Goal: Task Accomplishment & Management: Manage account settings

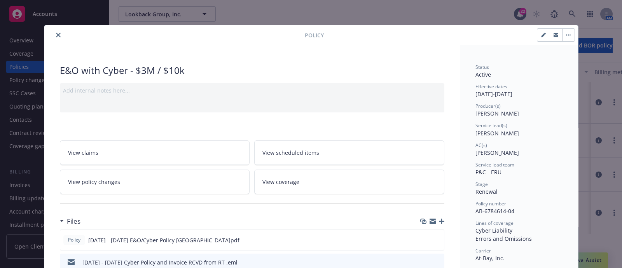
click at [56, 32] on button "close" at bounding box center [58, 34] width 9 height 9
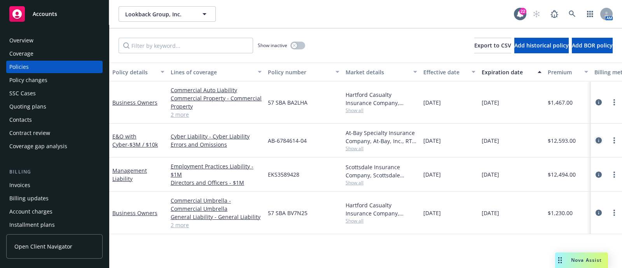
click at [599, 141] on icon "circleInformation" at bounding box center [599, 140] width 6 height 6
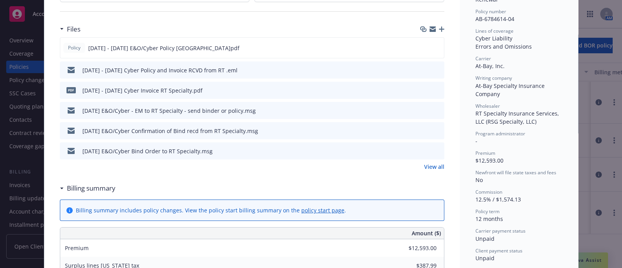
scroll to position [160, 0]
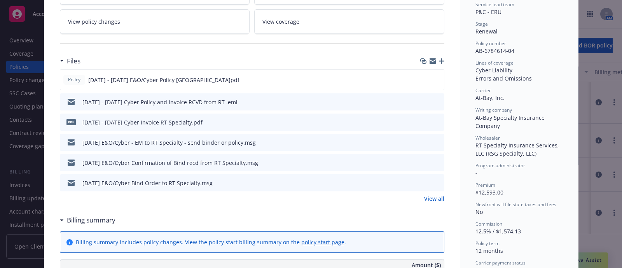
click at [439, 58] on icon "button" at bounding box center [441, 60] width 5 height 5
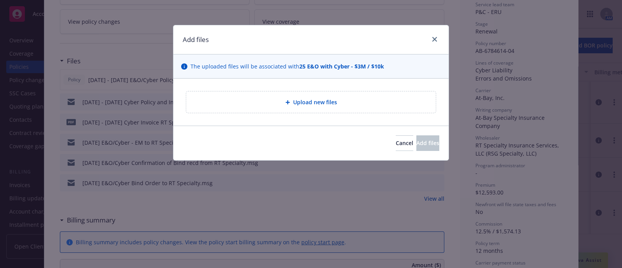
click at [350, 95] on div "Upload new files" at bounding box center [311, 101] width 250 height 21
click at [276, 100] on div "Upload new files" at bounding box center [310, 102] width 237 height 9
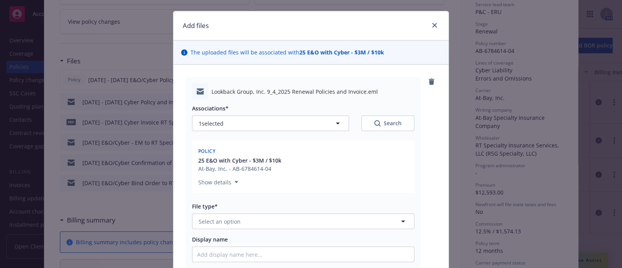
scroll to position [14, 0]
click at [264, 124] on button "1 selected" at bounding box center [270, 123] width 157 height 16
type textarea "x"
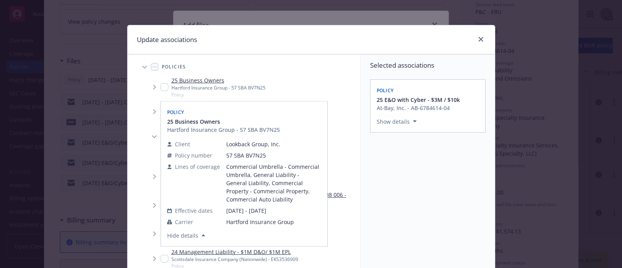
click at [161, 88] on input "Tree Example" at bounding box center [165, 87] width 8 height 8
checkbox input "true"
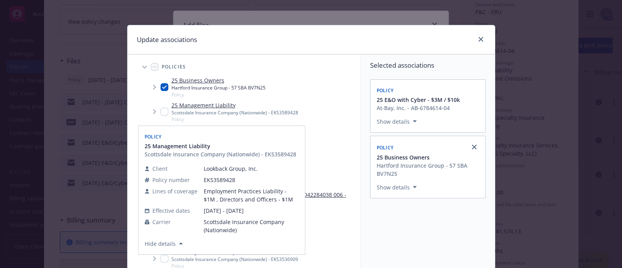
click at [161, 108] on input "Tree Example" at bounding box center [165, 112] width 8 height 8
checkbox input "true"
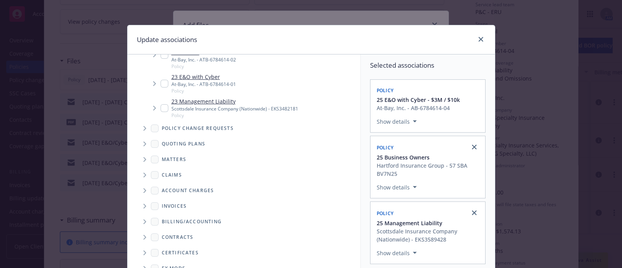
scroll to position [119, 0]
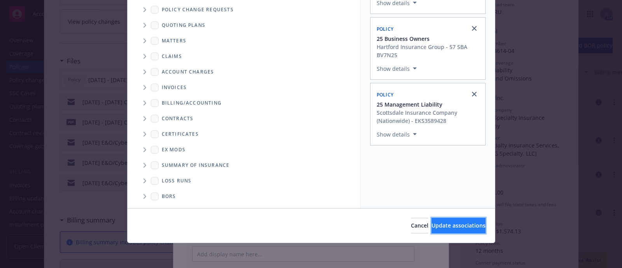
click at [434, 224] on span "Update associations" at bounding box center [459, 225] width 54 height 7
type textarea "x"
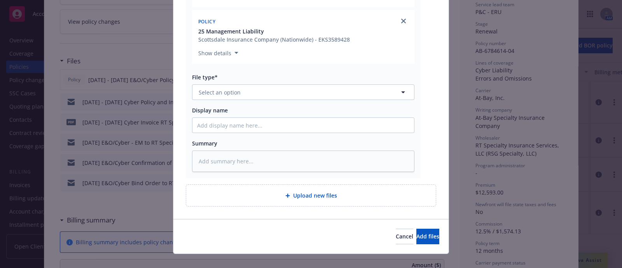
scroll to position [257, 0]
click at [272, 92] on button "Select an option" at bounding box center [303, 92] width 222 height 16
type input "pol"
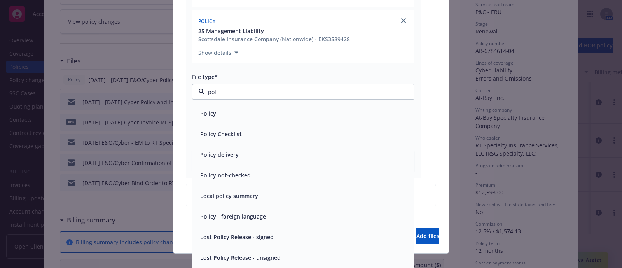
click at [234, 145] on div "Policy delivery" at bounding box center [303, 155] width 222 height 21
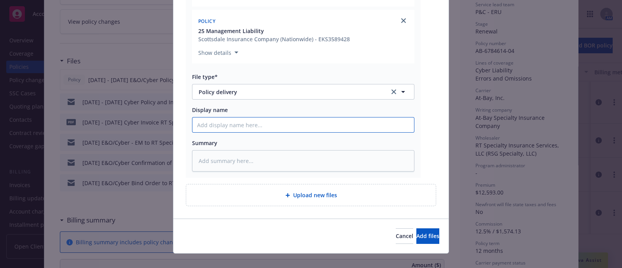
click at [227, 127] on input "Display name" at bounding box center [303, 124] width 222 height 15
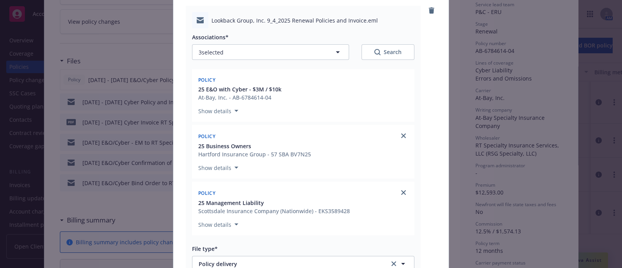
scroll to position [48, 0]
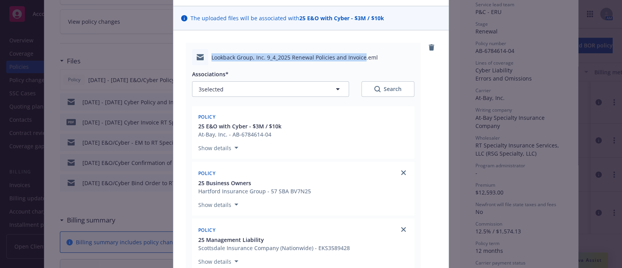
drag, startPoint x: 207, startPoint y: 55, endPoint x: 358, endPoint y: 56, distance: 150.9
click at [358, 56] on div "Lookback Group, Inc. 9_4_2025 Renewal Policies and Invoice.eml" at bounding box center [303, 57] width 222 height 16
copy span "Lookback Group, Inc. 9_4_2025 Renewal Policies and Invoice"
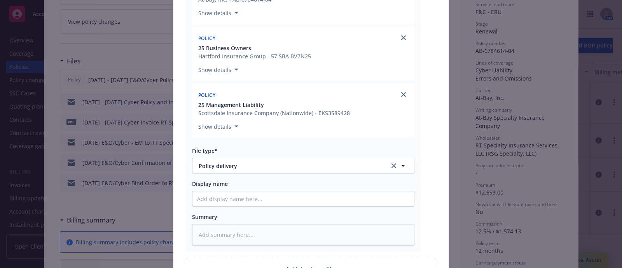
scroll to position [267, 0]
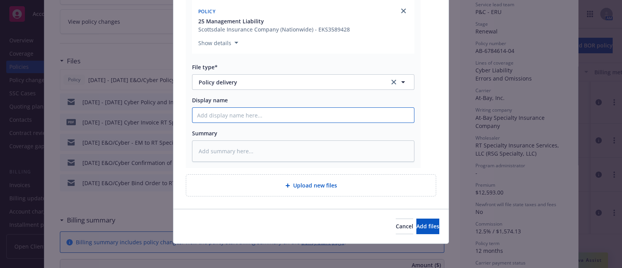
click at [319, 116] on input "Display name" at bounding box center [303, 115] width 222 height 15
paste input "Lookback Group, Inc. 9_4_2025 Renewal Policies and Invoice"
type textarea "x"
type input "Lookback Group, Inc. 9_4_2025 Renewal Policies and Invoice"
click at [272, 117] on input "Lookback Group, Inc. 9_4_2025 Renewal Policies and Invoice" at bounding box center [303, 115] width 222 height 15
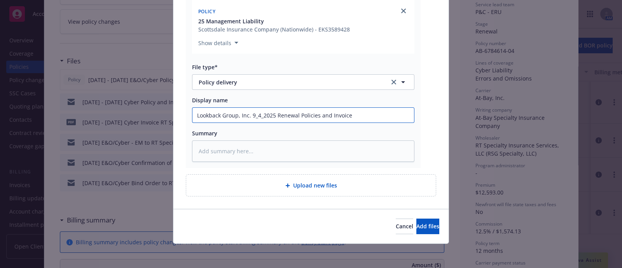
type textarea "x"
type input "Lookback Group, Inc. 9_42025 Renewal Policies and Invoice"
type textarea "x"
type input "Lookback Group, Inc. 942025 Renewal Policies and Invoice"
type textarea "x"
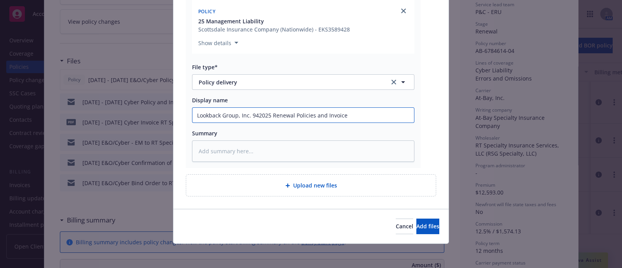
type input "Lookback Group, Inc. 9/42025 Renewal Policies and Invoice"
type textarea "x"
type input "Lookback Group, Inc. 9/4/2025 Renewal Policies and Invoice"
type textarea "x"
type input "Lookback Group, Inc. 9/4/2025 Renewal Policies and Invoice"
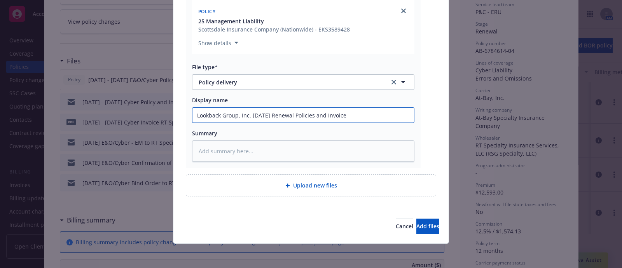
type textarea "x"
type input "Lookback Group, Inc. 9/4/2025 Renewal Policies and Invoice D"
type textarea "x"
type input "Lookback Group, Inc. 9/4/2025 Renewal Policies and Invoice De"
type textarea "x"
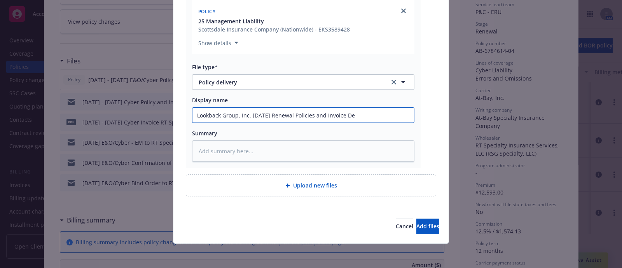
type input "Lookback Group, Inc. 9/4/2025 Renewal Policies and Invoice Del"
type textarea "x"
type input "Lookback Group, Inc. 9/4/2025 Renewal Policies and Invoice Deli"
type textarea "x"
type input "Lookback Group, Inc. 9/4/2025 Renewal Policies and Invoice Deliv"
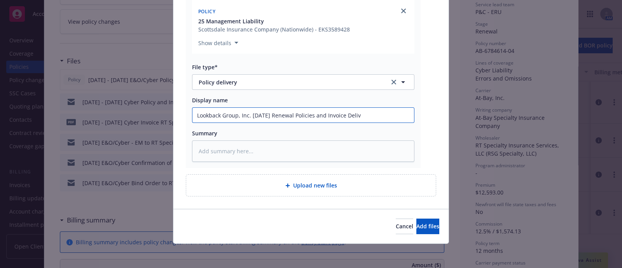
type textarea "x"
type input "Lookback Group, Inc. 9/4/2025 Renewal Policies and Invoice Deliver"
type textarea "x"
type input "Lookback Group, Inc. 9/4/2025 Renewal Policies and Invoice Delivery"
type textarea "x"
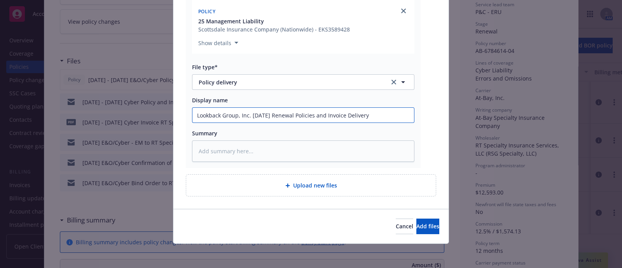
type input "Lookback Group, Inc. 9/4/2025 Renewal Policies and Invoice Delivery"
type textarea "x"
type input "Lookback Group, Inc. 9/4/2025 Renewal Policies and Invoice Delivery to"
type textarea "x"
type input "Lookback Group, Inc. 9/4/2025 Renewal Policies and Invoice Delivery to"
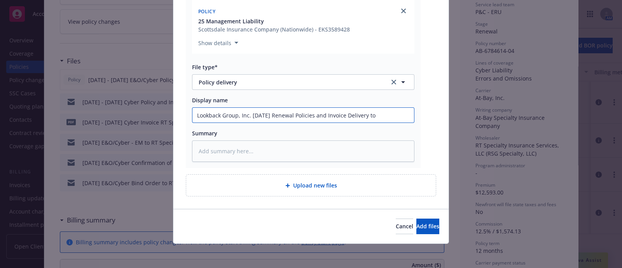
type textarea "x"
type input "Lookback Group, Inc. 9/4/2025 Renewal Policies and Invoice Delivery to C"
type textarea "x"
type input "Lookback Group, Inc. 9/4/2025 Renewal Policies and Invoice Delivery to Cl"
type textarea "x"
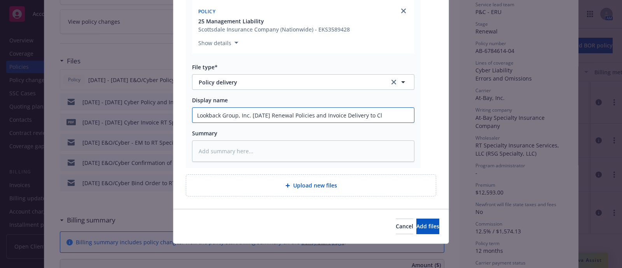
type input "Lookback Group, Inc. 9/4/2025 Renewal Policies and Invoice Delivery to Cli"
type textarea "x"
type input "Lookback Group, Inc. 9/4/2025 Renewal Policies and Invoice Delivery to Clie"
type textarea "x"
type input "Lookback Group, Inc. 9/4/2025 Renewal Policies and Invoice Delivery to Clien"
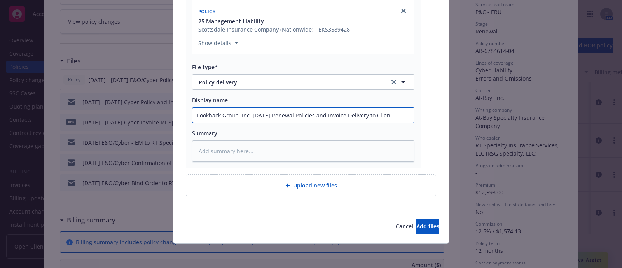
type textarea "x"
type input "Lookback Group, Inc. 9/4/2025 Renewal Policies and Invoice Delivery to Client"
click at [276, 118] on input "Lookback Group, Inc. 9/4/2025 Renewal Policies and Invoice Delivery to Client" at bounding box center [303, 115] width 222 height 15
type textarea "x"
type input "Lookback Group, Inc. 9/4/2025 enewal Policies and Invoice Delivery to Client"
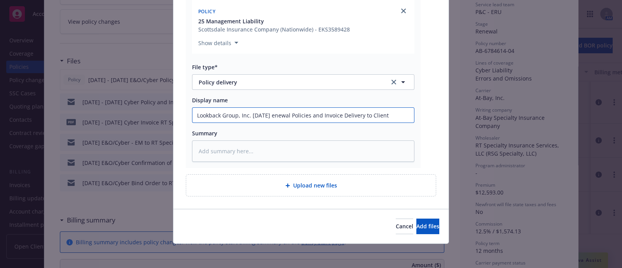
type textarea "x"
type input "Lookback Group, Inc. 9/4/2025 newal Policies and Invoice Delivery to Client"
type textarea "x"
type input "Lookback Group, Inc. 9/4/2025 ewal Policies and Invoice Delivery to Client"
type textarea "x"
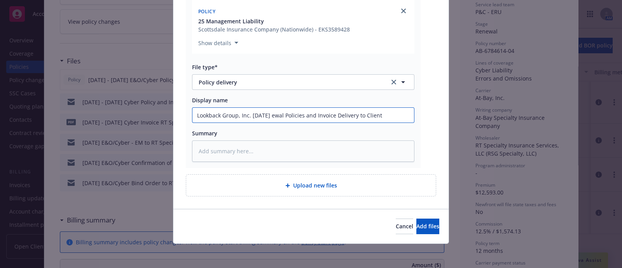
type input "Lookback Group, Inc. 9/4/2025 wal Policies and Invoice Delivery to Client"
type textarea "x"
type input "Lookback Group, Inc. 9/4/2025 al Policies and Invoice Delivery to Client"
type textarea "x"
type input "Lookback Group, Inc. 9/4/2025 l Policies and Invoice Delivery to Client"
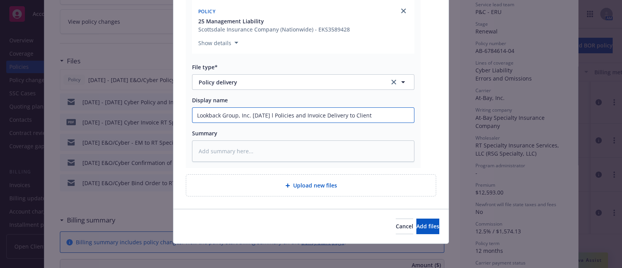
type textarea "x"
type input "Lookback Group, Inc. 9/4/2025 Policies and Invoice Delivery to Client"
type textarea "x"
type input "Lookback Group, Inc. 9/4/2025 E Policies and Invoice Delivery to Client"
type textarea "x"
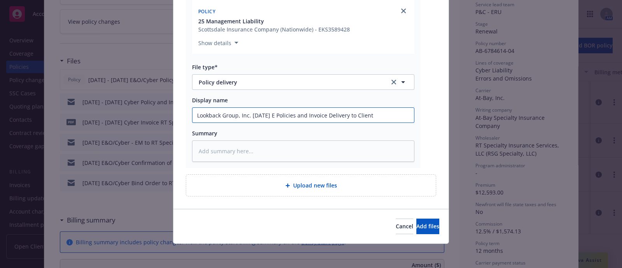
type input "Lookback Group, Inc. 9/4/2025 E& Policies and Invoice Delivery to Client"
type textarea "x"
type input "Lookback Group, Inc. 9/4/2025 E&O Policies and Invoice Delivery to Client"
type textarea "x"
type input "Lookback Group, Inc. 9/4/2025 E&O/ Policies and Invoice Delivery to Client"
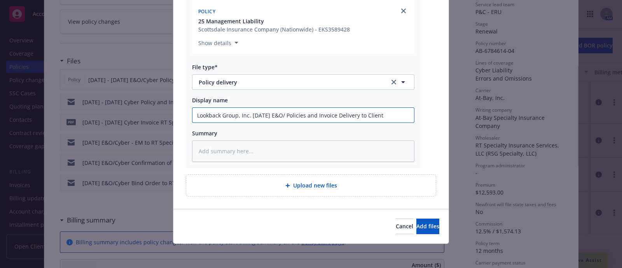
type textarea "x"
type input "Lookback Group, Inc. 9/4/2025 E&O/D Policies and Invoice Delivery to Client"
type textarea "x"
type input "Lookback Group, Inc. 9/4/2025 E&O/D& Policies and Invoice Delivery to Client"
type textarea "x"
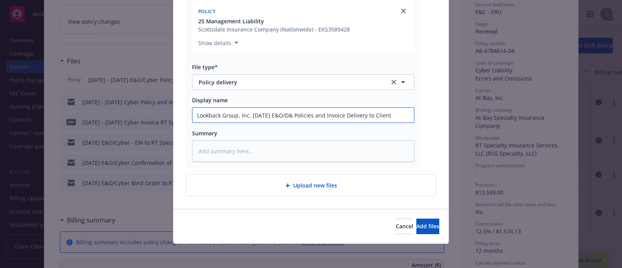
type input "Lookback Group, Inc. 9/4/2025 E&O/D&O Policies and Invoice Delivery to Client"
type textarea "x"
type input "Lookback Group, Inc. 9/4/2025 E&O/D&O/ Policies and Invoice Delivery to Client"
type textarea "x"
type input "Lookback Group, Inc. 9/4/2025 E&O/D&O/B Policies and Invoice Delivery to Client"
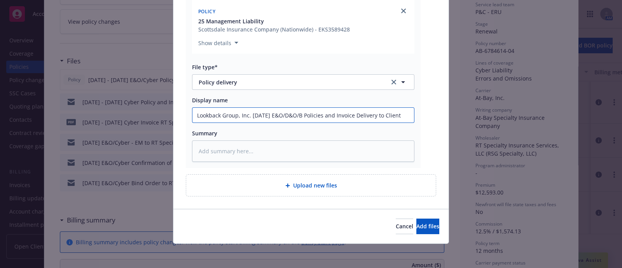
type textarea "x"
type input "Lookback Group, Inc. 9/4/2025 E&O/D&O/BO Policies and Invoice Delivery to Client"
type textarea "x"
type input "Lookback Group, Inc. 9/4/2025 E&O/D&O/BOP Policies and Invoice Delivery to Clie…"
type textarea "x"
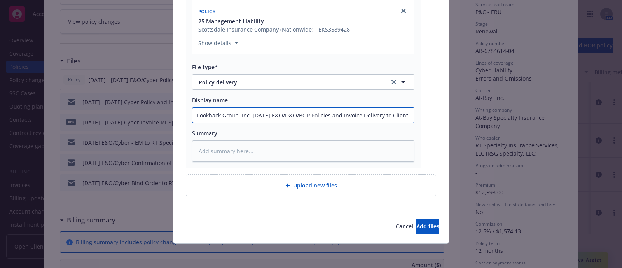
type input "Lookback Group, Inc. 9/4/2025 E&O&/D&O/BOP Policies and Invoice Delivery to Cli…"
type textarea "x"
type input "Lookback Group, Inc. 9/4/2025 E&O&C/D&O/BOP Policies and Invoice Delivery to Cl…"
type textarea "x"
type input "Lookback Group, Inc. 9/4/2025 E&O&Cy/D&O/BOP Policies and Invoice Delivery to C…"
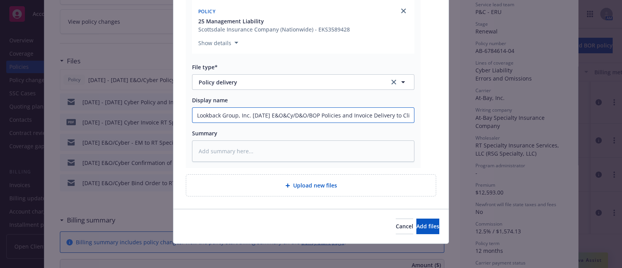
type textarea "x"
type input "Lookback Group, Inc. 9/4/2025 E&O&Cyb/D&O/BOP Policies and Invoice Delivery to …"
type textarea "x"
type input "Lookback Group, Inc. 9/4/2025 E&O&Cybe/D&O/BOP Policies and Invoice Delivery to…"
type textarea "x"
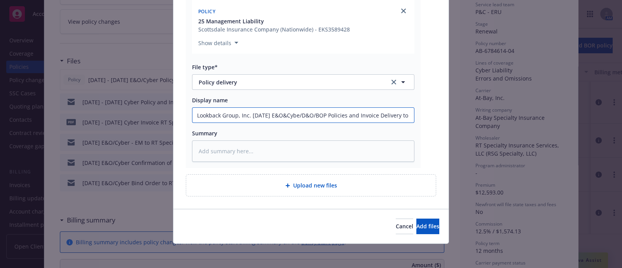
type input "Lookback Group, Inc. 9/4/2025 E&O&Cyb/D&O/BOP Policies and Invoice Delivery to …"
type textarea "x"
type input "Lookback Group, Inc. 9/4/2025 E&O&Cy/D&O/BOP Policies and Invoice Delivery to C…"
type textarea "x"
type input "Lookback Group, Inc. 9/4/2025 E&O&C/D&O/BOP Policies and Invoice Delivery to Cl…"
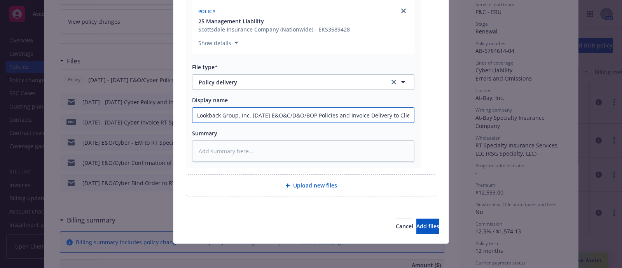
type textarea "x"
type input "Lookback Group, Inc. 9/4/2025 E&O&/D&O/BOP Policies and Invoice Delivery to Cli…"
type textarea "x"
type input "Lookback Group, Inc. 9/4/2025 E&O/D&O/BOP Policies and Invoice Delivery to Clie…"
type textarea "x"
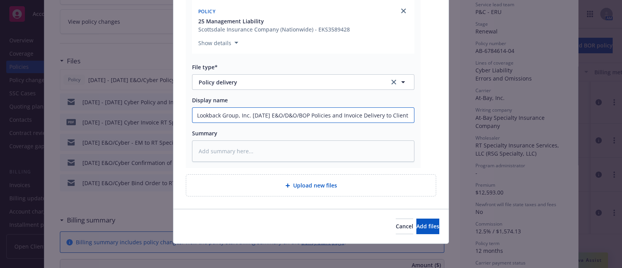
type input "Lookback Group, Inc. 9/4/2025 E&O /D&O/BOP Policies and Invoice Delivery to Cli…"
type textarea "x"
type input "Lookback Group, Inc. 9/4/2025 E&O a/D&O/BOP Policies and Invoice Delivery to Cl…"
type textarea "x"
type input "Lookback Group, Inc. 9/4/2025 E&O an/D&O/BOP Policies and Invoice Delivery to C…"
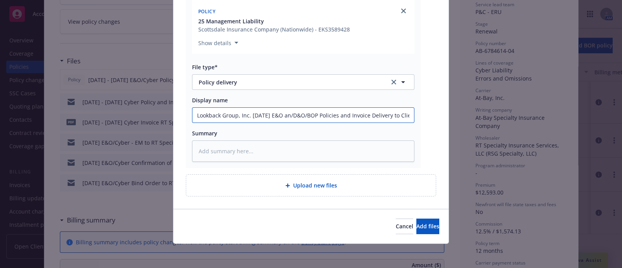
type textarea "x"
type input "Lookback Group, Inc. 9/4/2025 E&O and/D&O/BOP Policies and Invoice Delivery to …"
type textarea "x"
type input "Lookback Group, Inc. 9/4/2025 E&O and /D&O/BOP Policies and Invoice Delivery to…"
type textarea "x"
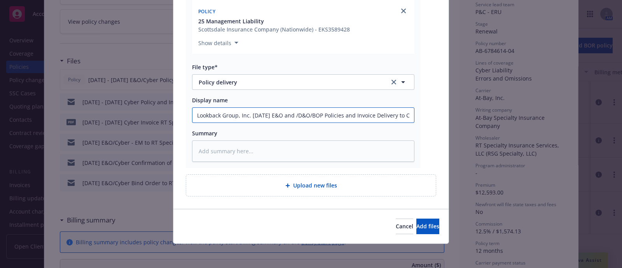
type input "Lookback Group, Inc. 9/4/2025 E&O and C/D&O/BOP Policies and Invoice Delivery t…"
type textarea "x"
type input "Lookback Group, Inc. 9/4/2025 E&O and Cy/D&O/BOP Policies and Invoice Delivery …"
type textarea "x"
type input "Lookback Group, Inc. 9/4/2025 E&O and Cyb/D&O/BOP Policies and Invoice Delivery…"
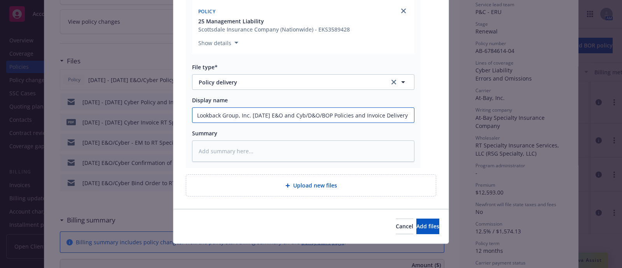
type textarea "x"
type input "Lookback Group, Inc. 9/4/2025 E&O and Cybe/D&O/BOP Policies and Invoice Deliver…"
type textarea "x"
type input "Lookback Group, Inc. 9/4/2025 E&O and Cyber/D&O/BOP Policies and Invoice Delive…"
click at [247, 114] on input "Lookback Group, Inc. 9/4/2025 E&O and Cyber/D&O/BOP Policies and Invoice Delive…" at bounding box center [303, 115] width 222 height 15
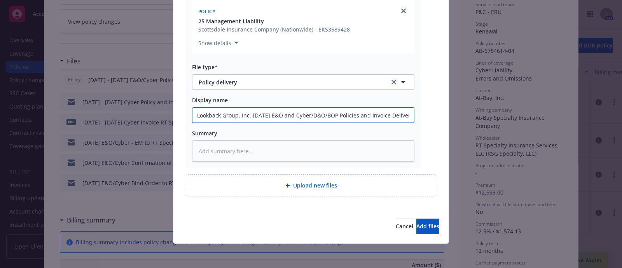
drag, startPoint x: 247, startPoint y: 114, endPoint x: 142, endPoint y: 107, distance: 105.2
click at [142, 107] on div "Add files The uploaded files will be associated with 25 E&O with Cyber - $3M / …" at bounding box center [311, 134] width 622 height 268
type textarea "x"
type input "9/4/2025 E&O and Cyber/D&O/BOP Policies and Invoice Delivery to Client"
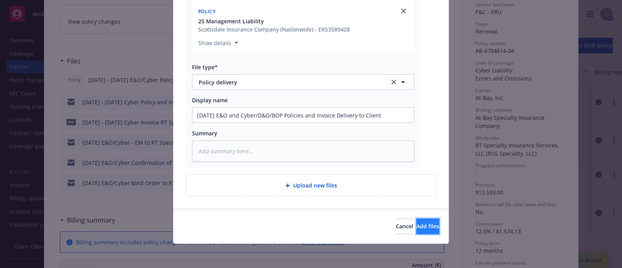
click at [416, 224] on button "Add files" at bounding box center [427, 227] width 23 height 16
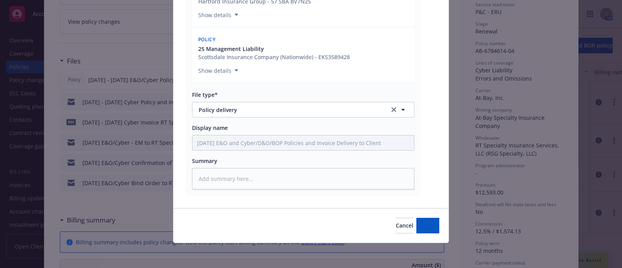
scroll to position [236, 0]
type textarea "x"
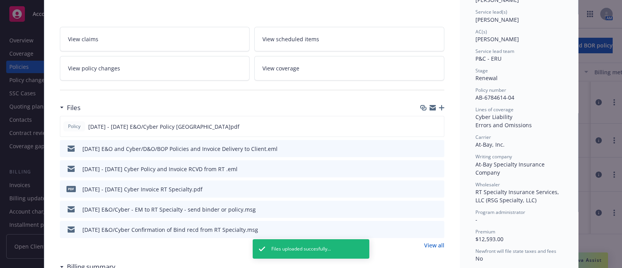
scroll to position [0, 0]
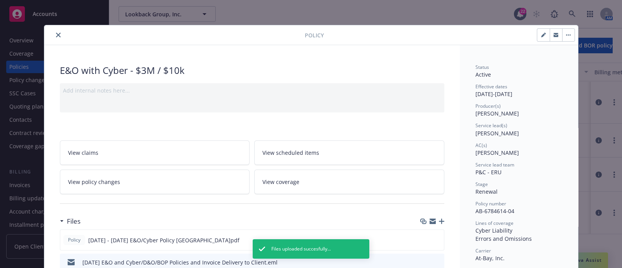
click at [56, 33] on icon "close" at bounding box center [58, 35] width 5 height 5
